Goal: Task Accomplishment & Management: Use online tool/utility

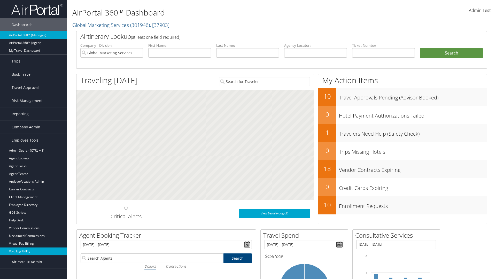
click at [34, 251] on link "Void Log Utility" at bounding box center [33, 252] width 67 height 8
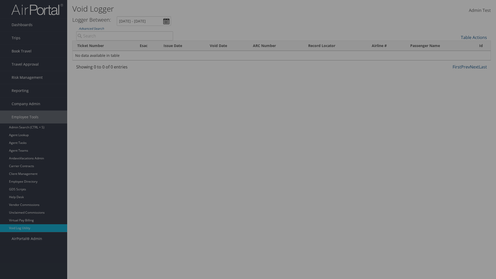
click at [0, 0] on link "Additional Filters..." at bounding box center [0, 0] width 0 height 0
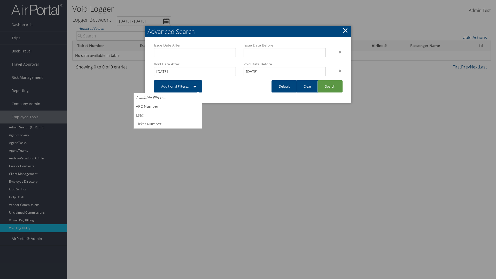
click at [345, 30] on link "×" at bounding box center [345, 30] width 6 height 10
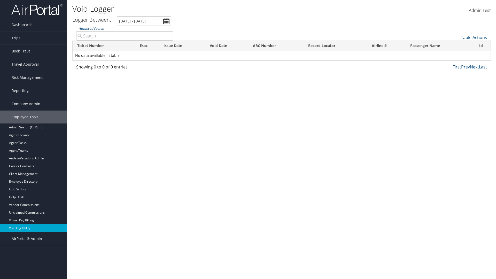
click at [91, 28] on link "Advanced Search" at bounding box center [91, 28] width 25 height 4
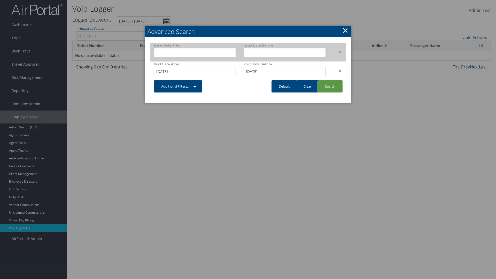
click at [338, 52] on div "×" at bounding box center [338, 52] width 16 height 6
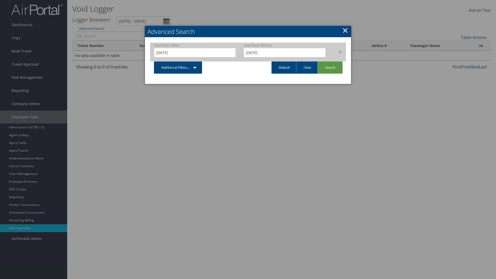
click at [338, 52] on div "×" at bounding box center [338, 52] width 16 height 6
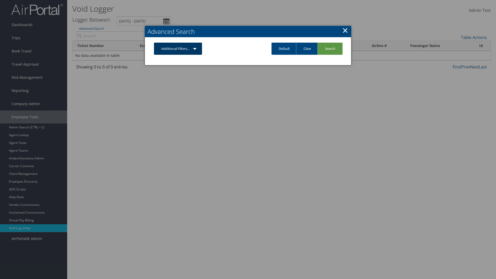
click at [178, 49] on link "Additional Filters..." at bounding box center [178, 49] width 48 height 12
click at [0, 0] on link "Issue Date" at bounding box center [0, 0] width 0 height 0
